Goal: Task Accomplishment & Management: Complete application form

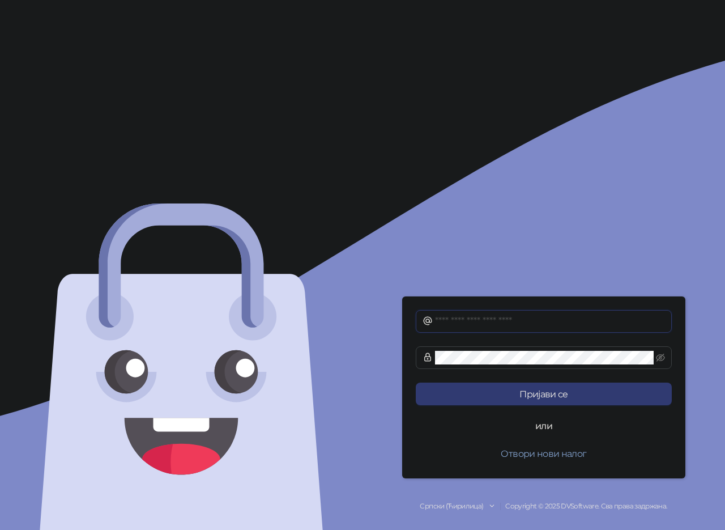
click at [464, 320] on input "text" at bounding box center [550, 321] width 230 height 14
click at [552, 452] on button "Отвори нови налог" at bounding box center [544, 453] width 256 height 23
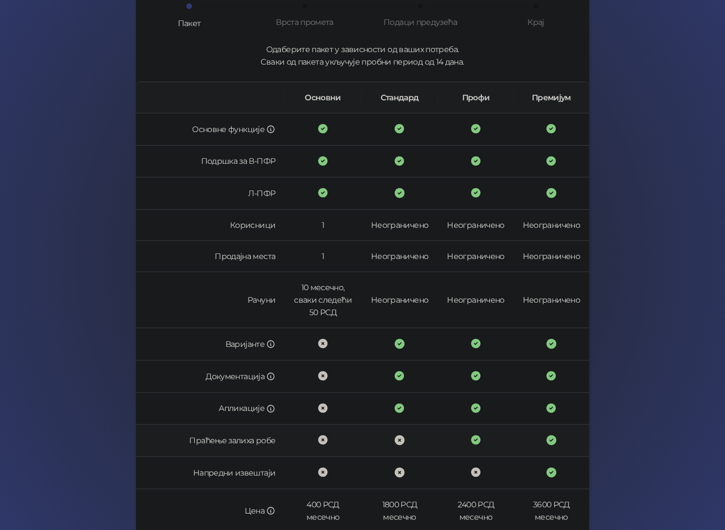
scroll to position [170, 0]
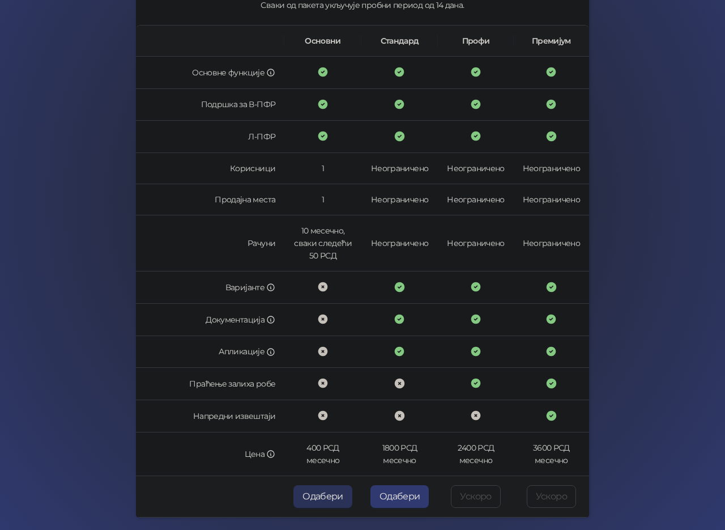
click at [321, 495] on button "Одабери" at bounding box center [322, 496] width 59 height 23
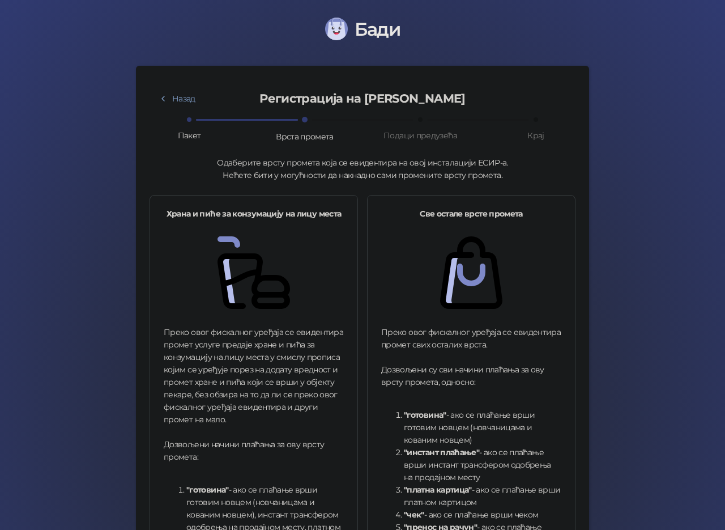
click at [293, 134] on div "Врста промета" at bounding box center [305, 136] width 58 height 12
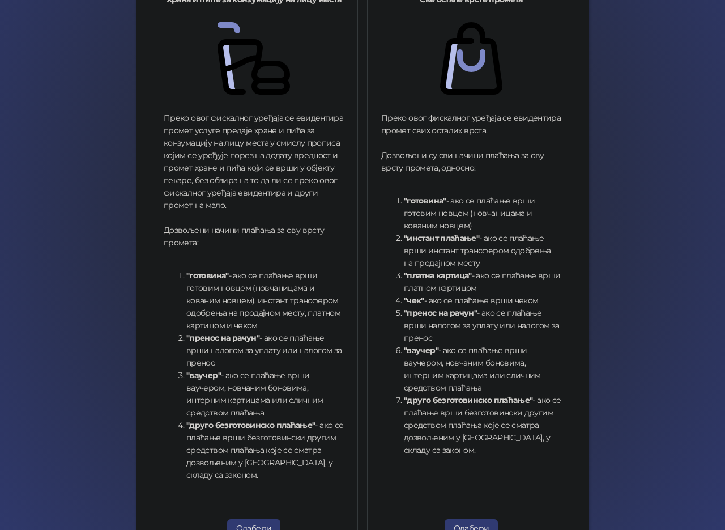
scroll to position [294, 0]
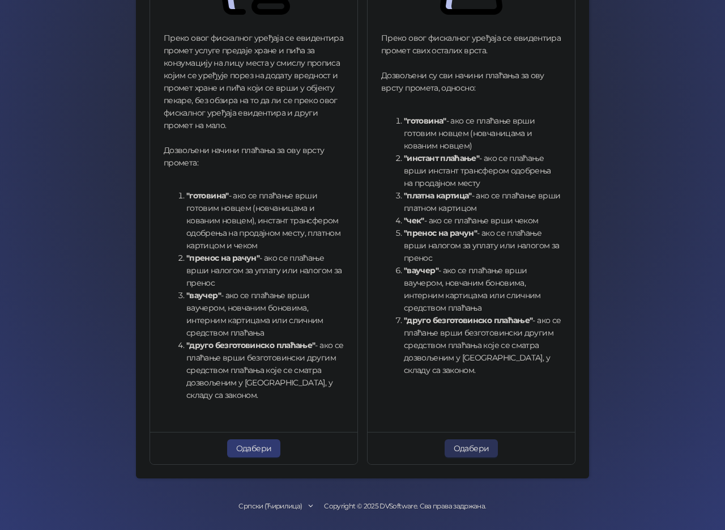
click at [472, 443] on button "Одабери" at bounding box center [472, 448] width 54 height 18
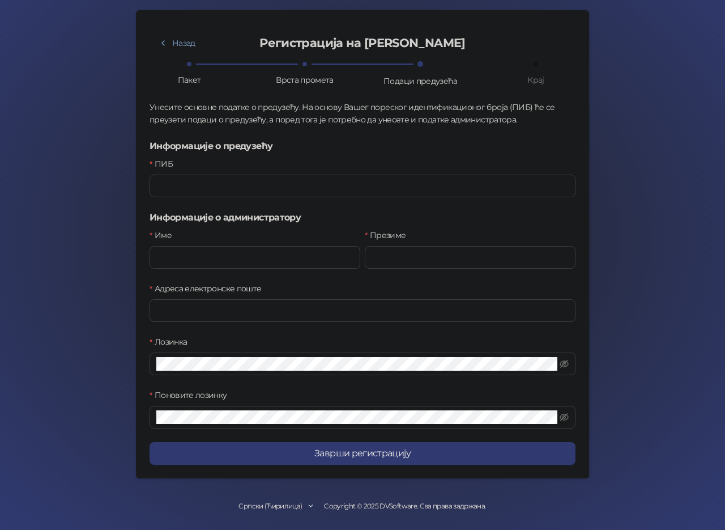
scroll to position [56, 0]
click at [213, 181] on input "ПИБ" at bounding box center [363, 185] width 426 height 23
click at [239, 144] on h5 "Информације о предузећу" at bounding box center [363, 146] width 426 height 14
click at [242, 179] on input "ПИБ" at bounding box center [363, 185] width 426 height 23
click at [266, 254] on input "Име" at bounding box center [255, 257] width 211 height 23
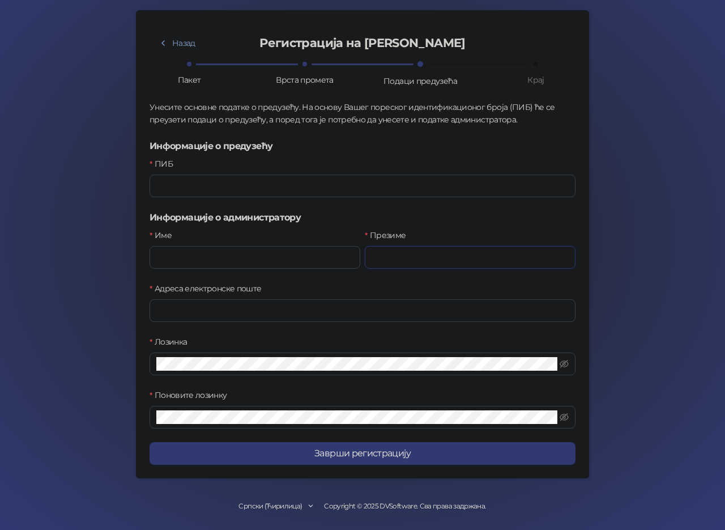
click at [408, 254] on input "Презиме" at bounding box center [470, 257] width 211 height 23
click at [274, 309] on input "Адреса електронске поште" at bounding box center [363, 310] width 426 height 23
click at [261, 346] on div "Лозинка" at bounding box center [363, 343] width 426 height 17
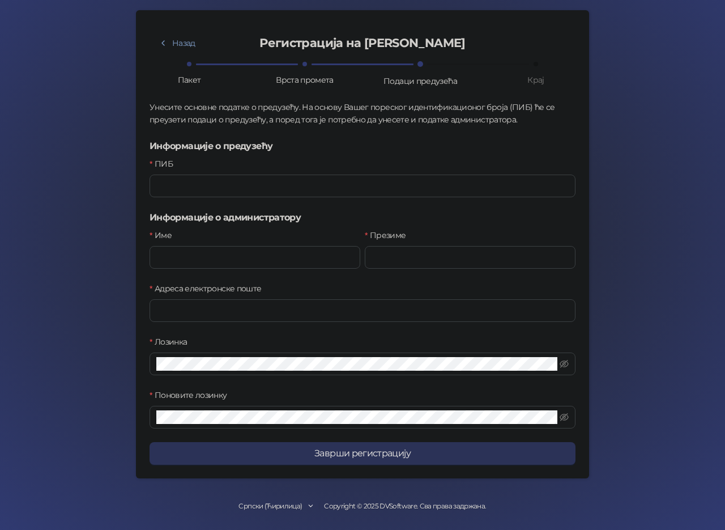
click at [368, 454] on button "Заврши регистрацију" at bounding box center [363, 453] width 426 height 23
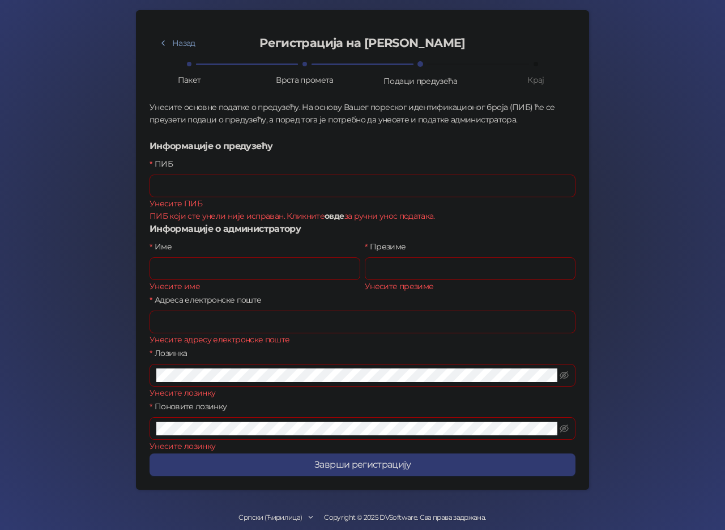
click at [325, 216] on link "овде" at bounding box center [334, 216] width 19 height 10
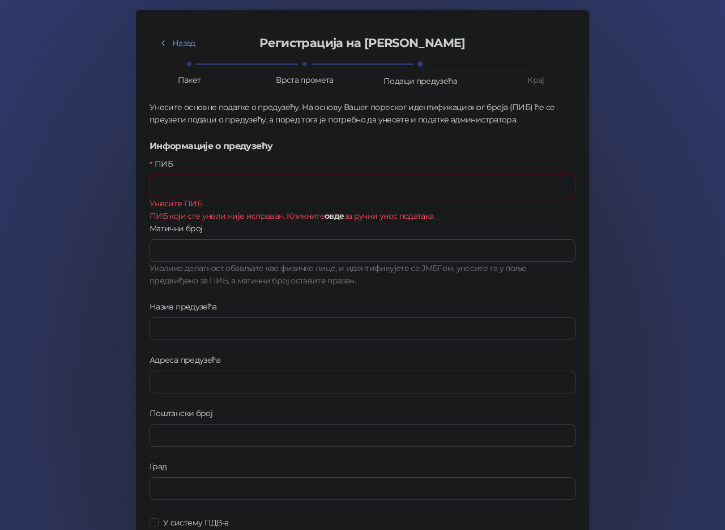
click at [325, 216] on link "овде" at bounding box center [334, 216] width 19 height 10
